Goal: Information Seeking & Learning: Compare options

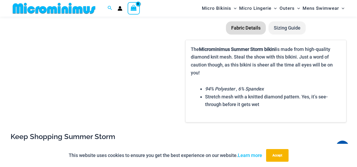
scroll to position [661, 0]
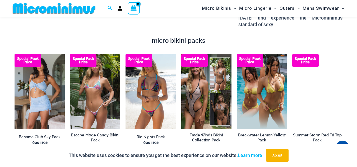
scroll to position [868, 0]
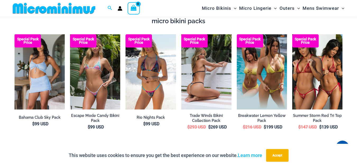
click at [204, 60] on img at bounding box center [206, 71] width 50 height 75
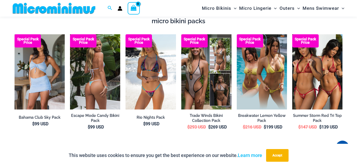
click at [102, 66] on img at bounding box center [95, 71] width 50 height 75
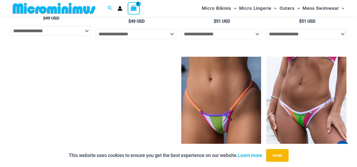
scroll to position [1423, 0]
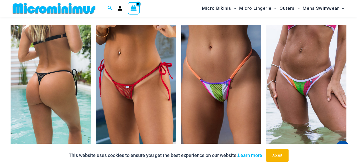
click at [39, 63] on img at bounding box center [51, 85] width 80 height 120
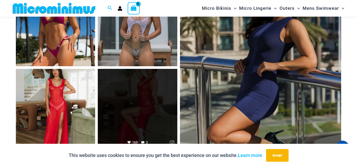
scroll to position [2269, 0]
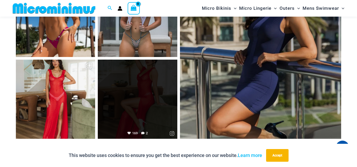
click at [139, 84] on link "Open" at bounding box center [137, 99] width 79 height 79
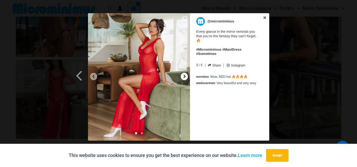
click at [185, 76] on icon at bounding box center [185, 76] width 2 height 3
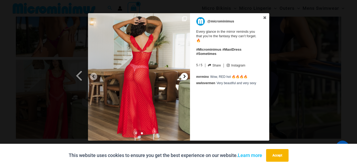
click at [185, 76] on icon at bounding box center [185, 76] width 2 height 3
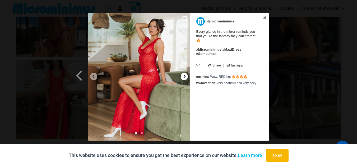
click at [185, 76] on icon at bounding box center [185, 76] width 2 height 3
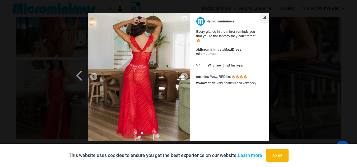
click at [264, 18] on icon at bounding box center [264, 17] width 3 height 3
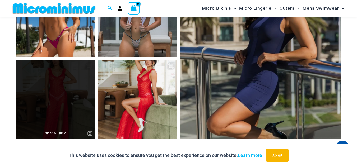
click at [31, 81] on link "Open" at bounding box center [55, 99] width 79 height 79
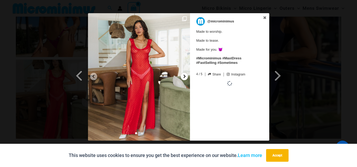
click at [181, 77] on div at bounding box center [184, 76] width 7 height 7
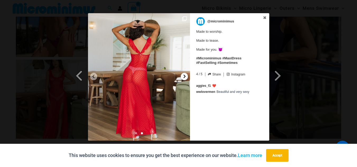
click at [182, 77] on div at bounding box center [184, 76] width 7 height 7
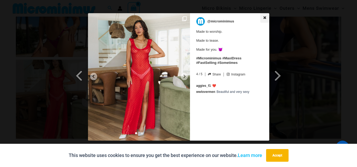
click at [261, 17] on link at bounding box center [264, 18] width 9 height 10
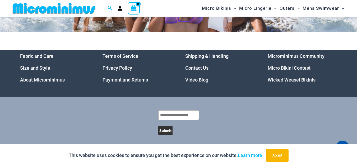
scroll to position [2480, 0]
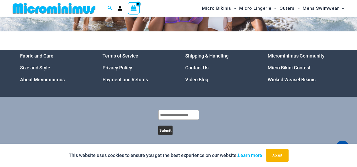
click at [292, 53] on link "Microminimus Community" at bounding box center [296, 56] width 57 height 6
click at [289, 65] on link "Micro Bikini Contest" at bounding box center [289, 68] width 43 height 6
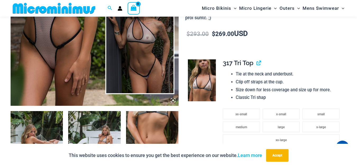
scroll to position [207, 0]
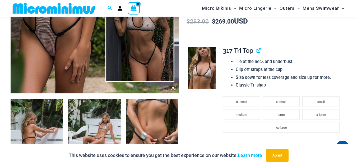
click at [173, 87] on icon at bounding box center [173, 88] width 2 height 2
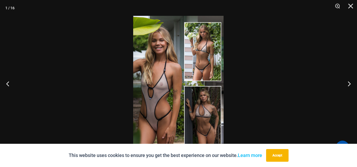
click at [179, 78] on img at bounding box center [178, 84] width 90 height 136
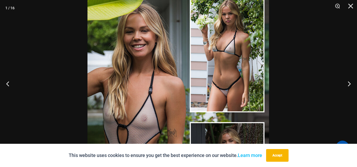
click at [191, 19] on img at bounding box center [179, 117] width 182 height 272
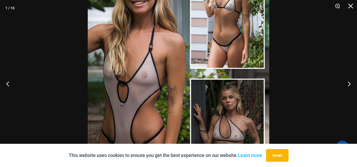
click at [196, 32] on img at bounding box center [179, 74] width 182 height 272
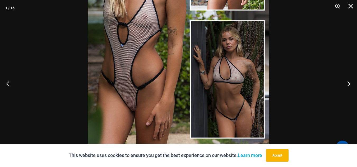
click at [349, 82] on button "Next" at bounding box center [347, 84] width 20 height 26
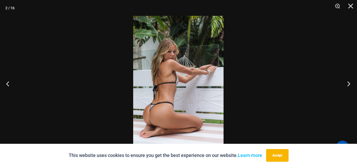
click at [349, 83] on button "Next" at bounding box center [347, 84] width 20 height 26
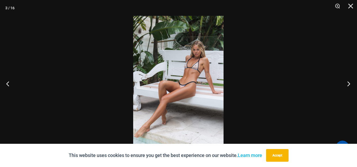
click at [349, 83] on button "Next" at bounding box center [347, 84] width 20 height 26
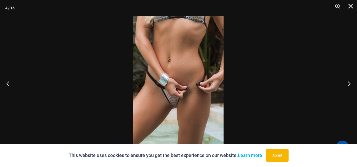
click at [190, 73] on img at bounding box center [178, 84] width 90 height 136
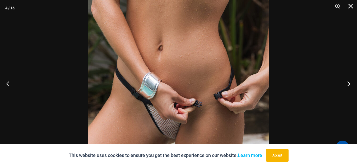
click at [350, 84] on button "Next" at bounding box center [347, 84] width 20 height 26
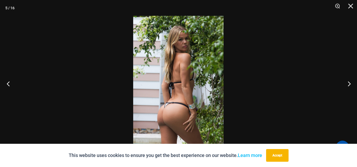
click at [8, 84] on button "Previous" at bounding box center [10, 84] width 20 height 26
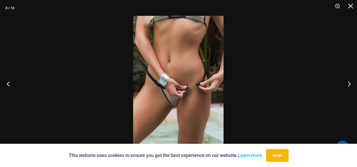
click at [7, 83] on button "Previous" at bounding box center [10, 84] width 20 height 26
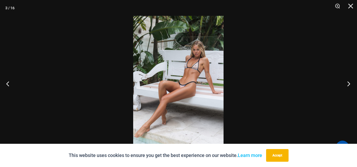
click at [352, 82] on button "Next" at bounding box center [347, 84] width 20 height 26
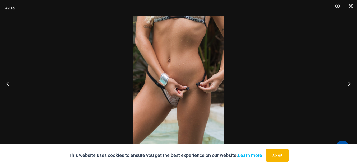
click at [186, 90] on img at bounding box center [178, 84] width 90 height 136
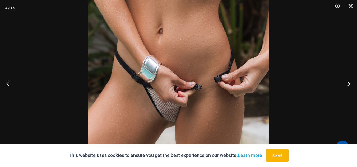
click at [348, 85] on button "Next" at bounding box center [347, 84] width 20 height 26
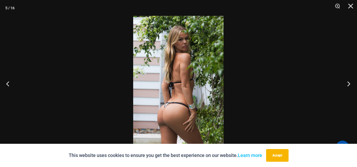
click at [348, 85] on button "Next" at bounding box center [347, 84] width 20 height 26
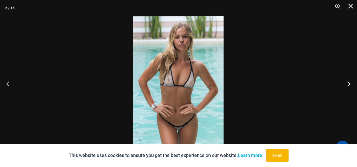
click at [348, 85] on button "Next" at bounding box center [347, 84] width 20 height 26
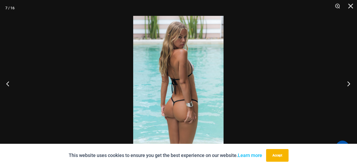
click at [348, 85] on button "Next" at bounding box center [347, 84] width 20 height 26
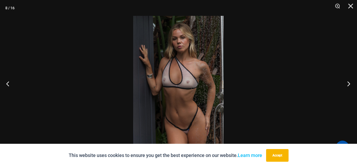
click at [348, 85] on button "Next" at bounding box center [347, 84] width 20 height 26
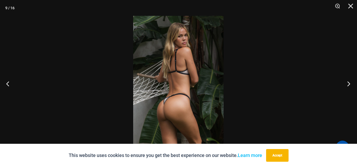
click at [349, 84] on button "Next" at bounding box center [347, 84] width 20 height 26
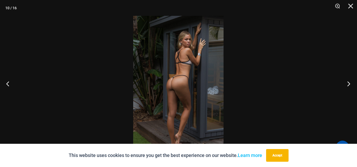
click at [349, 84] on button "Next" at bounding box center [347, 84] width 20 height 26
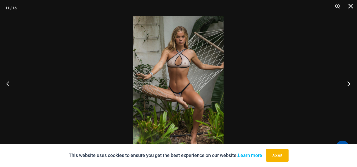
click at [349, 84] on button "Next" at bounding box center [347, 84] width 20 height 26
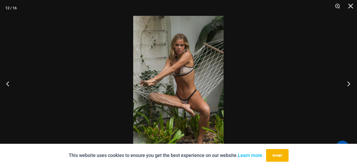
click at [349, 84] on button "Next" at bounding box center [347, 84] width 20 height 26
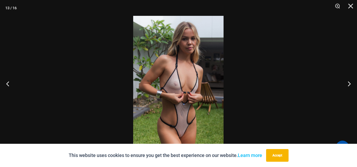
click at [189, 77] on img at bounding box center [178, 84] width 90 height 136
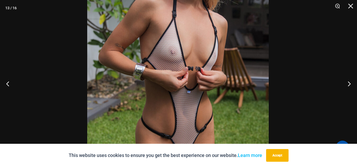
click at [194, 29] on img at bounding box center [178, 50] width 182 height 272
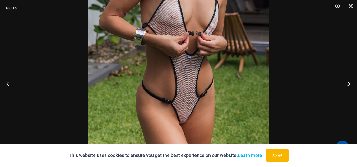
click at [350, 84] on button "Next" at bounding box center [347, 84] width 20 height 26
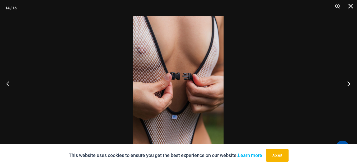
click at [350, 84] on button "Next" at bounding box center [347, 84] width 20 height 26
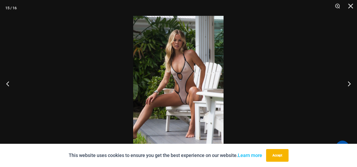
click at [177, 82] on img at bounding box center [178, 84] width 90 height 136
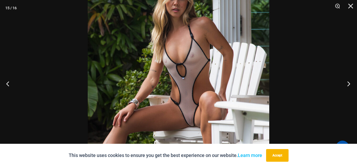
click at [349, 85] on button "Next" at bounding box center [347, 84] width 20 height 26
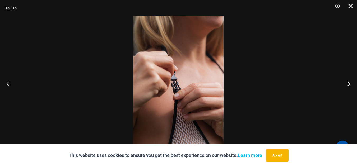
click at [349, 85] on button "Next" at bounding box center [347, 84] width 20 height 26
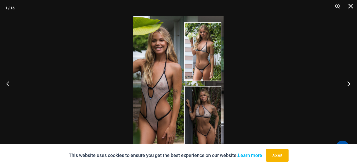
click at [349, 85] on button "Next" at bounding box center [347, 84] width 20 height 26
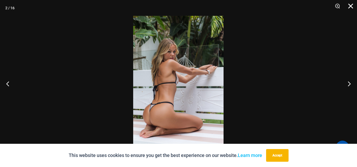
click at [352, 7] on button "Close" at bounding box center [348, 8] width 13 height 16
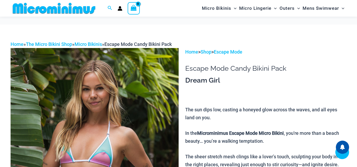
scroll to position [185, 0]
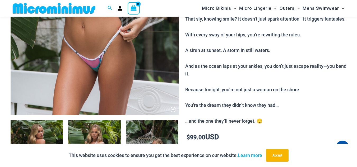
click at [172, 110] on icon at bounding box center [173, 110] width 2 height 2
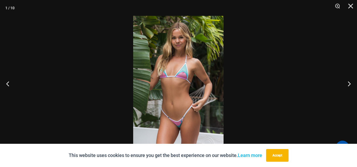
click at [200, 64] on img at bounding box center [178, 84] width 90 height 136
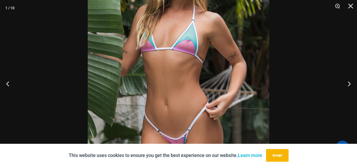
click at [195, 54] on img at bounding box center [179, 63] width 182 height 272
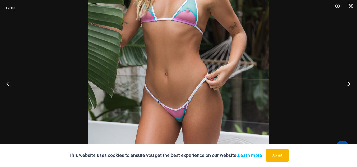
click at [351, 85] on button "Next" at bounding box center [347, 84] width 20 height 26
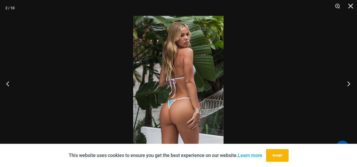
click at [349, 84] on button "Next" at bounding box center [347, 84] width 20 height 26
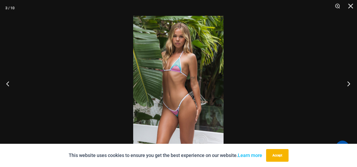
click at [349, 84] on button "Next" at bounding box center [347, 84] width 20 height 26
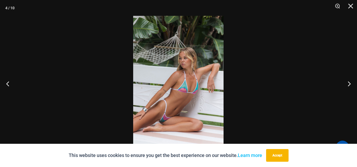
click at [187, 76] on img at bounding box center [178, 84] width 90 height 136
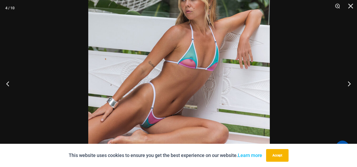
click at [229, 62] on img at bounding box center [179, 50] width 182 height 272
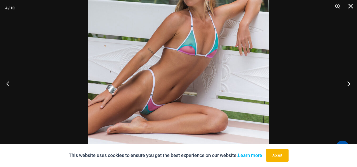
click at [350, 82] on button "Next" at bounding box center [347, 84] width 20 height 26
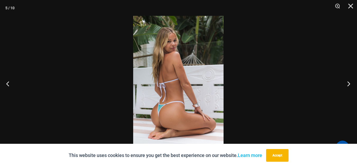
click at [350, 82] on button "Next" at bounding box center [347, 84] width 20 height 26
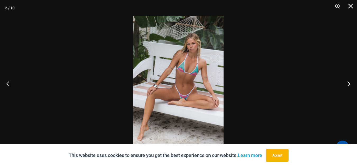
click at [350, 82] on button "Next" at bounding box center [347, 84] width 20 height 26
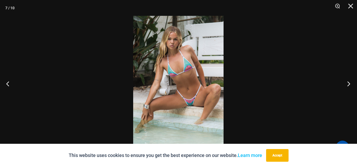
click at [350, 82] on button "Next" at bounding box center [347, 84] width 20 height 26
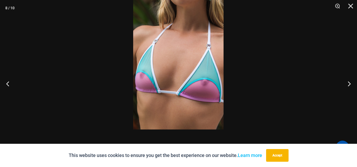
click at [164, 61] on img at bounding box center [178, 62] width 90 height 136
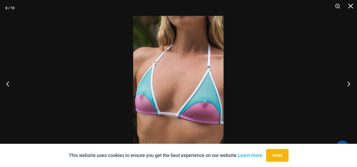
click at [346, 85] on button "Next" at bounding box center [347, 84] width 20 height 26
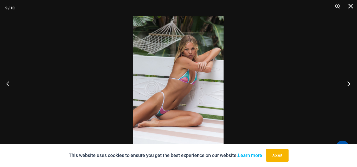
click at [348, 85] on button "Next" at bounding box center [347, 84] width 20 height 26
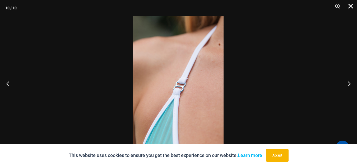
click at [349, 5] on button "Close" at bounding box center [348, 8] width 13 height 16
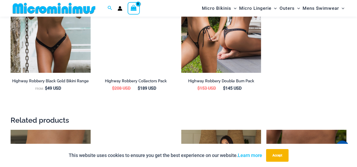
scroll to position [604, 0]
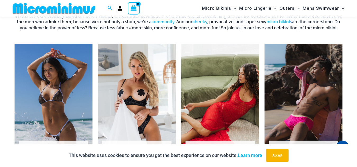
scroll to position [392, 0]
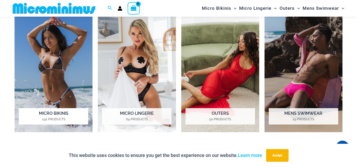
click at [39, 113] on h2 "Micro Bikinis 192 Products" at bounding box center [54, 116] width 70 height 16
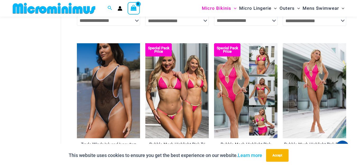
scroll to position [604, 0]
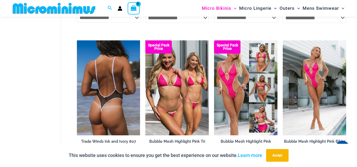
click at [102, 81] on img at bounding box center [108, 87] width 63 height 95
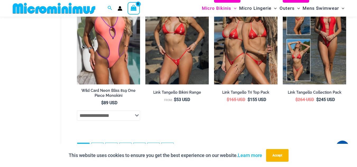
scroll to position [1295, 0]
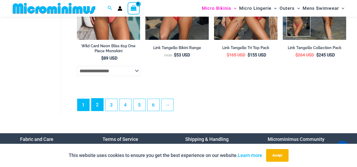
click at [101, 111] on link "2" at bounding box center [97, 105] width 12 height 12
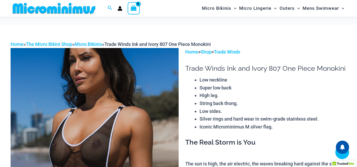
scroll to position [184, 0]
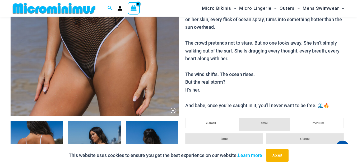
click at [172, 110] on icon at bounding box center [173, 110] width 5 height 5
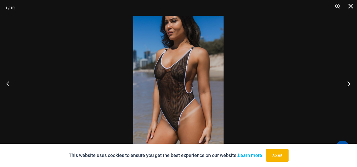
click at [347, 83] on button "Next" at bounding box center [347, 84] width 20 height 26
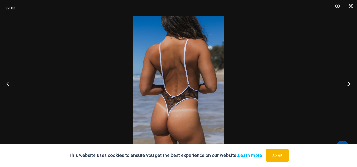
click at [345, 84] on button "Next" at bounding box center [347, 84] width 20 height 26
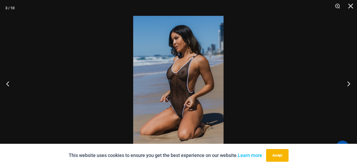
click at [345, 84] on button "Next" at bounding box center [347, 84] width 20 height 26
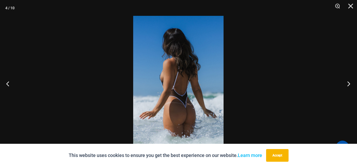
click at [345, 84] on button "Next" at bounding box center [347, 84] width 20 height 26
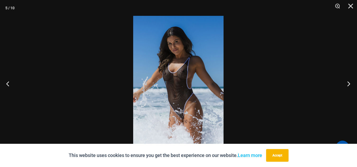
click at [344, 84] on button "Next" at bounding box center [347, 84] width 20 height 26
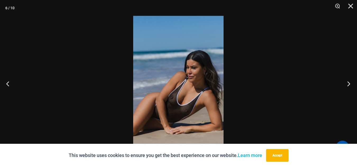
click at [344, 84] on button "Next" at bounding box center [347, 84] width 20 height 26
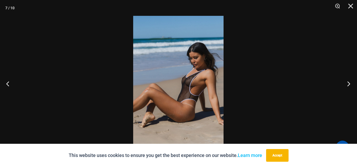
click at [344, 83] on button "Next" at bounding box center [347, 84] width 20 height 26
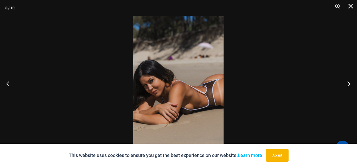
click at [344, 83] on button "Next" at bounding box center [347, 84] width 20 height 26
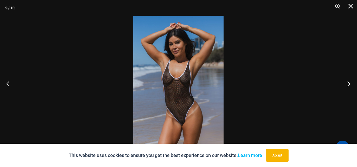
click at [344, 83] on button "Next" at bounding box center [347, 84] width 20 height 26
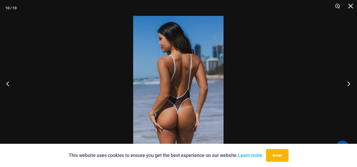
click at [344, 83] on button "Next" at bounding box center [347, 84] width 20 height 26
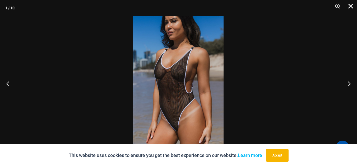
click at [355, 5] on button "Close" at bounding box center [348, 8] width 13 height 16
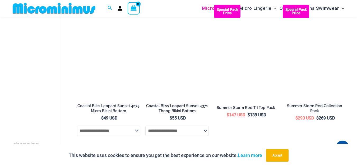
scroll to position [340, 0]
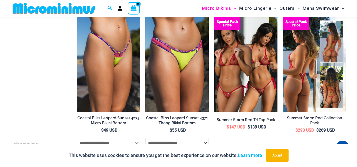
click at [308, 69] on img at bounding box center [314, 64] width 63 height 95
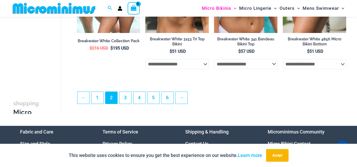
scroll to position [1185, 0]
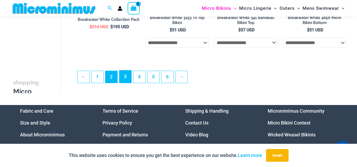
click at [125, 83] on link "3" at bounding box center [126, 77] width 12 height 12
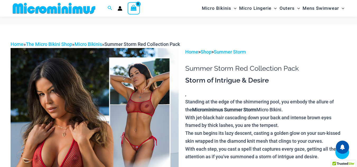
scroll to position [184, 0]
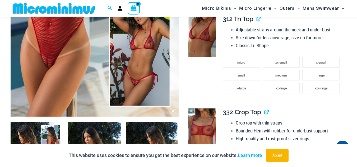
click at [172, 111] on icon at bounding box center [173, 111] width 5 height 5
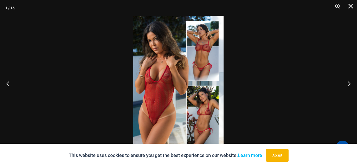
click at [183, 86] on img at bounding box center [178, 84] width 90 height 136
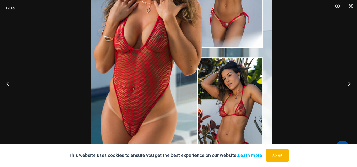
click at [196, 26] on img at bounding box center [182, 53] width 182 height 272
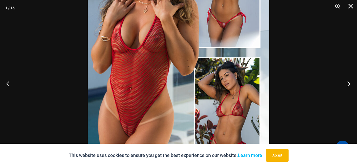
click at [348, 84] on button "Next" at bounding box center [347, 84] width 20 height 26
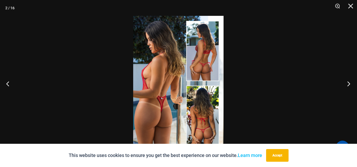
click at [348, 84] on button "Next" at bounding box center [347, 84] width 20 height 26
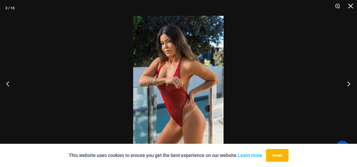
click at [348, 84] on button "Next" at bounding box center [347, 84] width 20 height 26
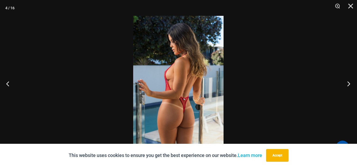
click at [348, 84] on button "Next" at bounding box center [347, 84] width 20 height 26
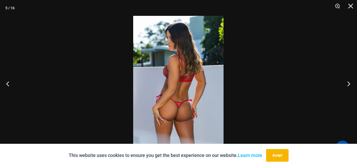
click at [348, 84] on button "Next" at bounding box center [347, 84] width 20 height 26
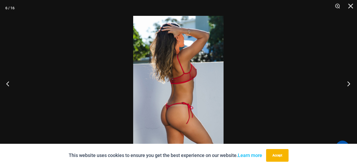
click at [348, 84] on button "Next" at bounding box center [347, 84] width 20 height 26
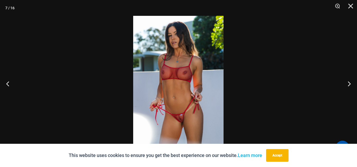
click at [209, 72] on img at bounding box center [178, 84] width 90 height 136
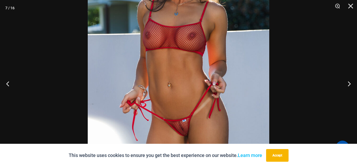
click at [207, 71] on img at bounding box center [179, 58] width 182 height 272
click at [349, 82] on button "Next" at bounding box center [347, 84] width 20 height 26
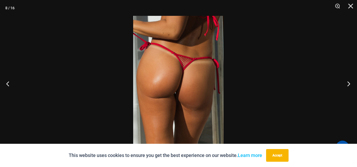
click at [349, 82] on button "Next" at bounding box center [347, 84] width 20 height 26
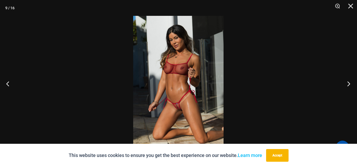
click at [349, 84] on button "Next" at bounding box center [347, 84] width 20 height 26
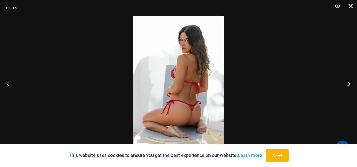
click at [348, 83] on button "Next" at bounding box center [347, 84] width 20 height 26
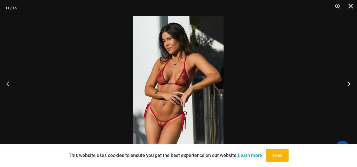
click at [348, 82] on button "Next" at bounding box center [347, 84] width 20 height 26
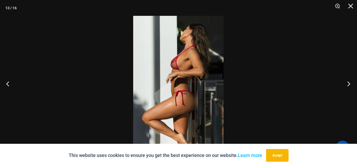
click at [348, 82] on button "Next" at bounding box center [347, 84] width 20 height 26
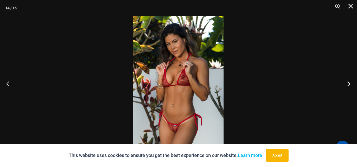
click at [347, 82] on button "Next" at bounding box center [347, 84] width 20 height 26
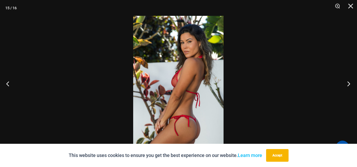
click at [347, 82] on button "Next" at bounding box center [347, 84] width 20 height 26
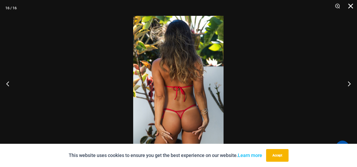
click at [352, 1] on button "Close" at bounding box center [348, 8] width 13 height 16
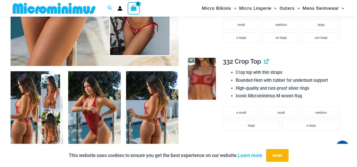
scroll to position [236, 0]
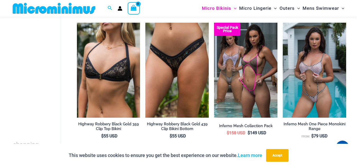
scroll to position [658, 0]
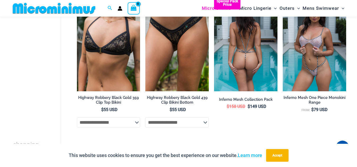
click at [238, 45] on img at bounding box center [245, 43] width 63 height 95
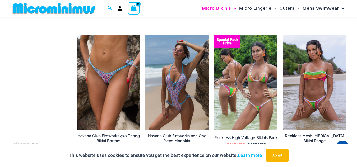
scroll to position [1155, 0]
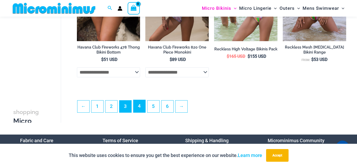
click at [140, 113] on link "4" at bounding box center [140, 106] width 12 height 12
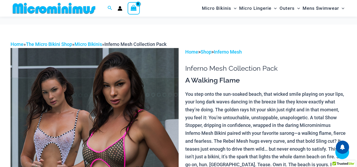
scroll to position [157, 0]
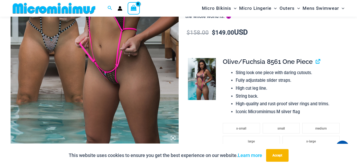
click at [173, 137] on icon at bounding box center [173, 138] width 5 height 5
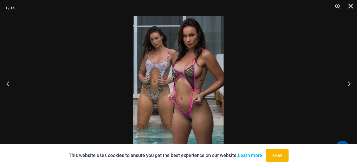
click at [184, 76] on img at bounding box center [178, 84] width 90 height 136
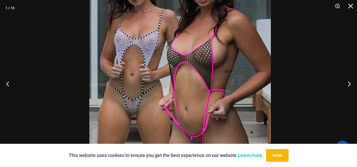
click at [242, 88] on img at bounding box center [180, 78] width 182 height 272
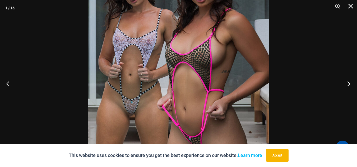
click at [346, 83] on button "Next" at bounding box center [347, 84] width 20 height 26
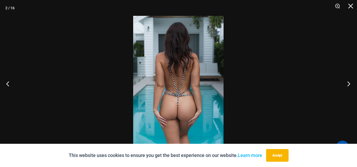
click at [346, 83] on button "Next" at bounding box center [347, 84] width 20 height 26
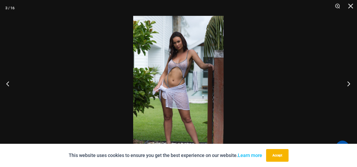
click at [346, 83] on button "Next" at bounding box center [347, 84] width 20 height 26
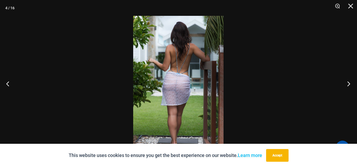
click at [347, 83] on button "Next" at bounding box center [347, 84] width 20 height 26
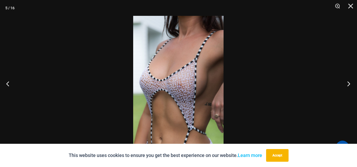
click at [347, 83] on button "Next" at bounding box center [347, 84] width 20 height 26
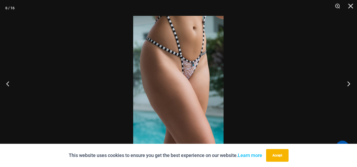
click at [347, 83] on button "Next" at bounding box center [347, 84] width 20 height 26
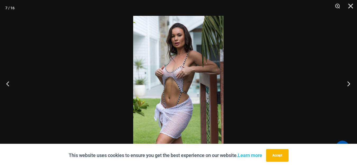
click at [347, 83] on button "Next" at bounding box center [347, 84] width 20 height 26
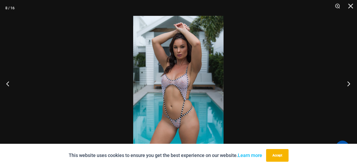
click at [348, 84] on button "Next" at bounding box center [347, 84] width 20 height 26
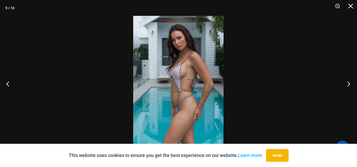
click at [348, 84] on button "Next" at bounding box center [347, 84] width 20 height 26
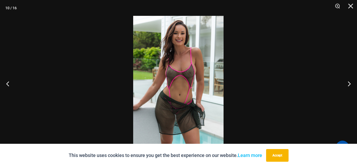
click at [157, 51] on img at bounding box center [178, 84] width 90 height 136
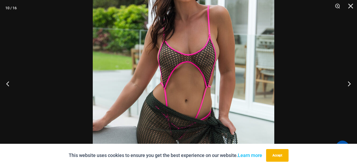
click at [230, 90] on img at bounding box center [184, 78] width 182 height 272
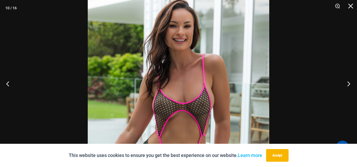
click at [351, 84] on button "Next" at bounding box center [347, 84] width 20 height 26
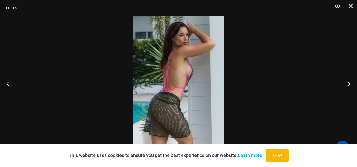
click at [351, 84] on button "Next" at bounding box center [347, 84] width 20 height 26
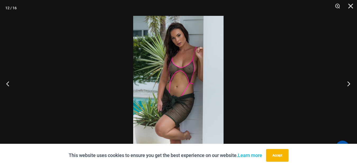
click at [351, 84] on button "Next" at bounding box center [347, 84] width 20 height 26
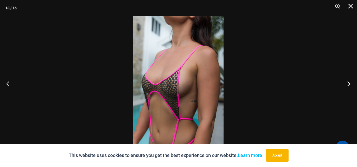
click at [351, 84] on button "Next" at bounding box center [347, 84] width 20 height 26
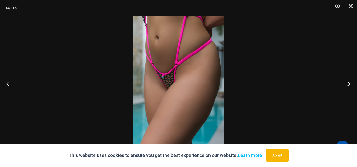
click at [350, 86] on button "Next" at bounding box center [347, 84] width 20 height 26
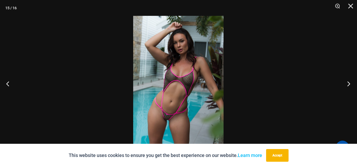
click at [350, 86] on button "Next" at bounding box center [347, 84] width 20 height 26
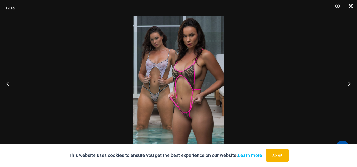
click at [353, 6] on button "Close" at bounding box center [348, 8] width 13 height 16
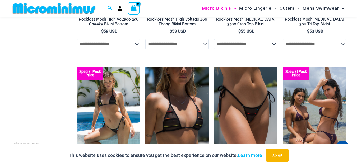
scroll to position [207, 0]
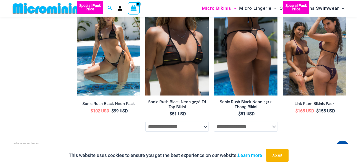
click at [252, 43] on img at bounding box center [245, 48] width 63 height 95
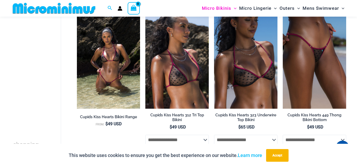
scroll to position [655, 0]
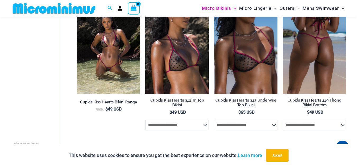
click at [320, 44] on img at bounding box center [314, 46] width 63 height 95
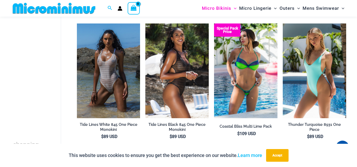
scroll to position [782, 0]
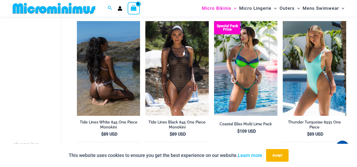
click at [95, 73] on img at bounding box center [108, 68] width 63 height 95
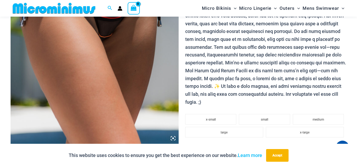
scroll to position [159, 0]
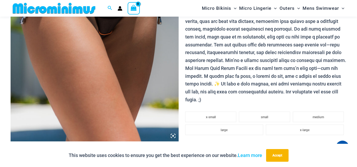
click at [174, 136] on icon at bounding box center [173, 136] width 5 height 5
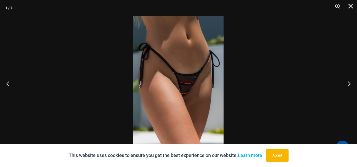
click at [200, 78] on img at bounding box center [178, 84] width 90 height 136
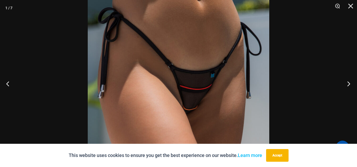
click at [353, 83] on button "Next" at bounding box center [347, 84] width 20 height 26
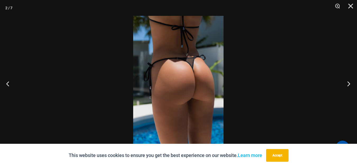
click at [353, 83] on button "Next" at bounding box center [347, 84] width 20 height 26
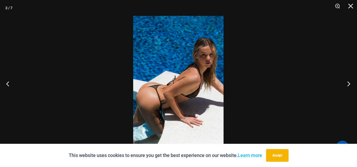
click at [354, 82] on button "Next" at bounding box center [347, 84] width 20 height 26
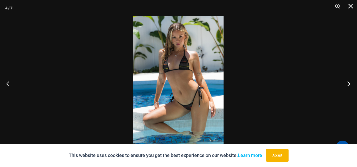
click at [354, 82] on button "Next" at bounding box center [347, 84] width 20 height 26
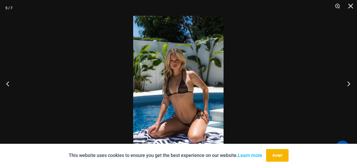
click at [354, 82] on button "Next" at bounding box center [347, 84] width 20 height 26
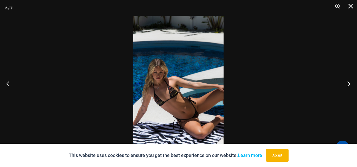
click at [354, 82] on button "Next" at bounding box center [347, 84] width 20 height 26
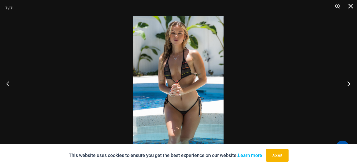
click at [354, 82] on button "Next" at bounding box center [347, 84] width 20 height 26
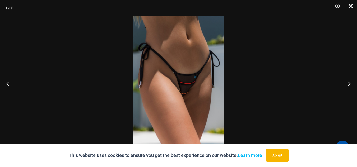
click at [353, 5] on button "Close" at bounding box center [348, 8] width 13 height 16
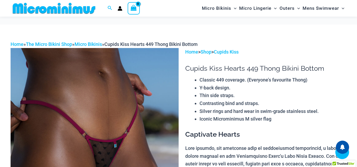
scroll to position [212, 0]
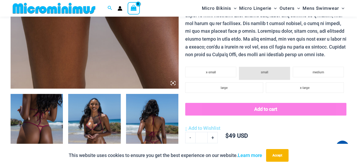
click at [172, 83] on icon at bounding box center [173, 83] width 2 height 2
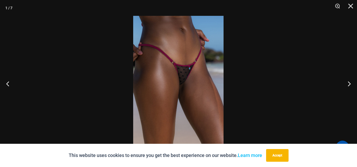
click at [194, 76] on img at bounding box center [178, 84] width 90 height 136
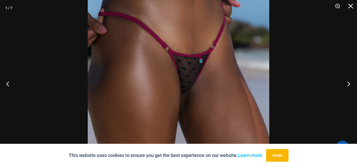
click at [350, 84] on button "Next" at bounding box center [347, 84] width 20 height 26
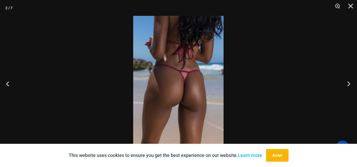
click at [350, 84] on button "Next" at bounding box center [347, 84] width 20 height 26
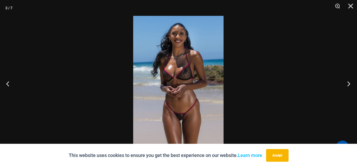
click at [350, 84] on button "Next" at bounding box center [347, 84] width 20 height 26
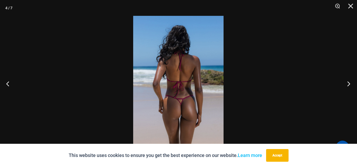
click at [350, 84] on button "Next" at bounding box center [347, 84] width 20 height 26
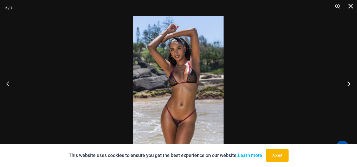
click at [350, 84] on button "Next" at bounding box center [347, 84] width 20 height 26
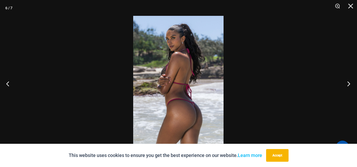
click at [350, 84] on button "Next" at bounding box center [347, 84] width 20 height 26
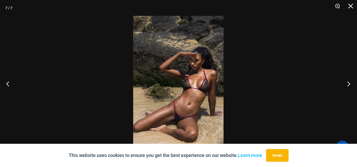
click at [350, 84] on button "Next" at bounding box center [347, 84] width 20 height 26
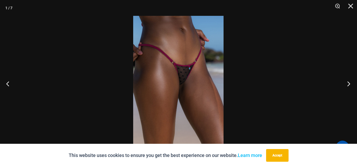
click at [350, 84] on button "Next" at bounding box center [347, 84] width 20 height 26
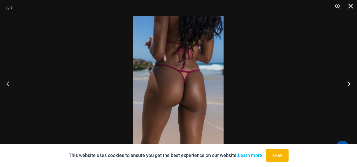
click at [350, 84] on button "Next" at bounding box center [347, 84] width 20 height 26
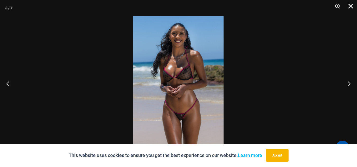
click at [353, 1] on button "Close" at bounding box center [348, 8] width 13 height 16
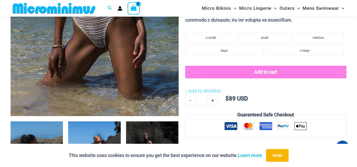
scroll to position [185, 0]
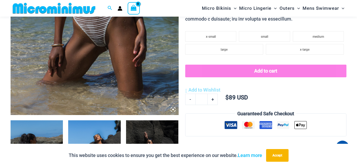
click at [173, 109] on icon at bounding box center [173, 110] width 2 height 2
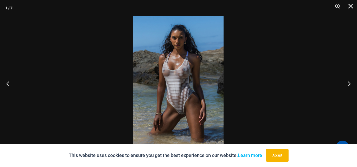
click at [148, 58] on img at bounding box center [178, 84] width 90 height 136
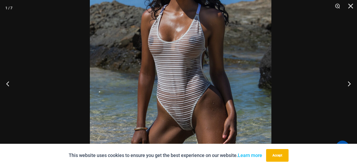
click at [225, 66] on img at bounding box center [181, 68] width 182 height 272
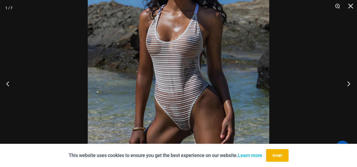
click at [349, 85] on button "Next" at bounding box center [347, 84] width 20 height 26
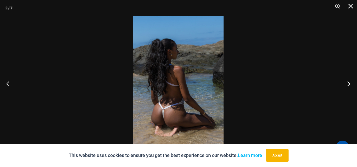
click at [349, 85] on button "Next" at bounding box center [347, 84] width 20 height 26
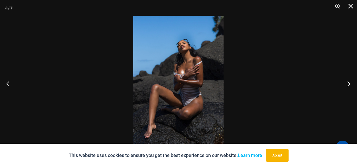
click at [349, 85] on button "Next" at bounding box center [347, 84] width 20 height 26
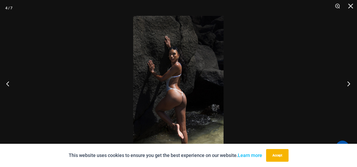
click at [349, 85] on button "Next" at bounding box center [347, 84] width 20 height 26
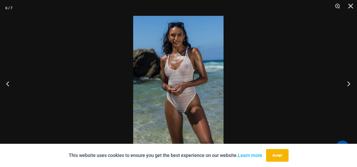
click at [349, 85] on button "Next" at bounding box center [347, 84] width 20 height 26
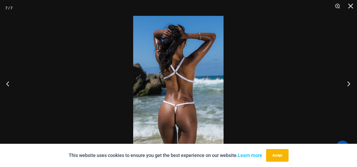
click at [349, 85] on button "Next" at bounding box center [347, 84] width 20 height 26
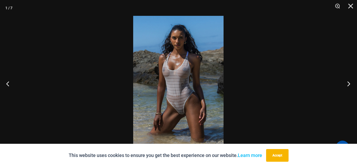
click at [349, 85] on button "Next" at bounding box center [347, 84] width 20 height 26
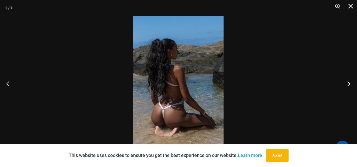
click at [349, 85] on button "Next" at bounding box center [347, 84] width 20 height 26
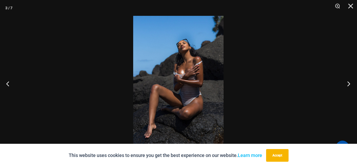
click at [349, 85] on button "Next" at bounding box center [347, 84] width 20 height 26
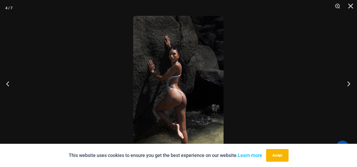
click at [349, 85] on button "Next" at bounding box center [347, 84] width 20 height 26
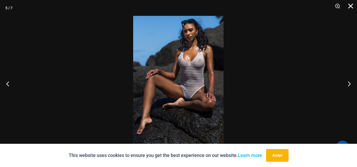
click at [354, 7] on button "Close" at bounding box center [348, 8] width 13 height 16
